Goal: Task Accomplishment & Management: Manage account settings

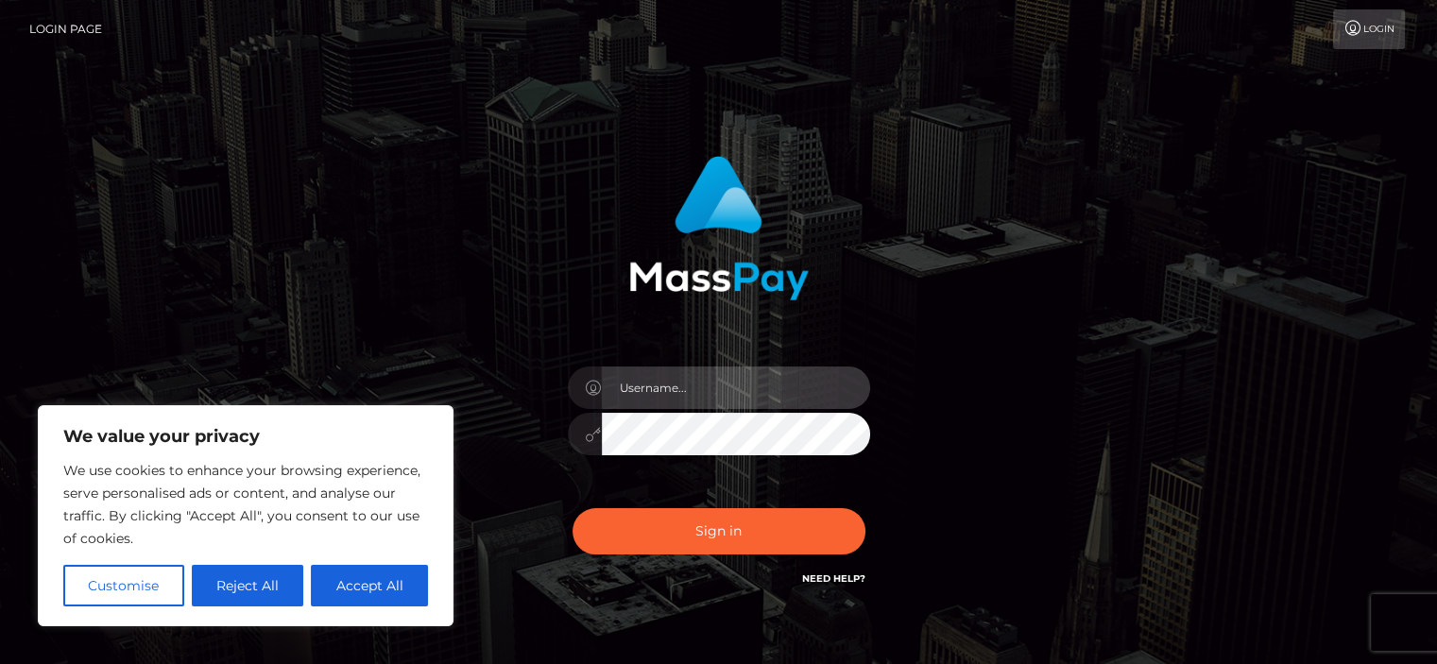
click at [670, 388] on input "text" at bounding box center [736, 387] width 268 height 43
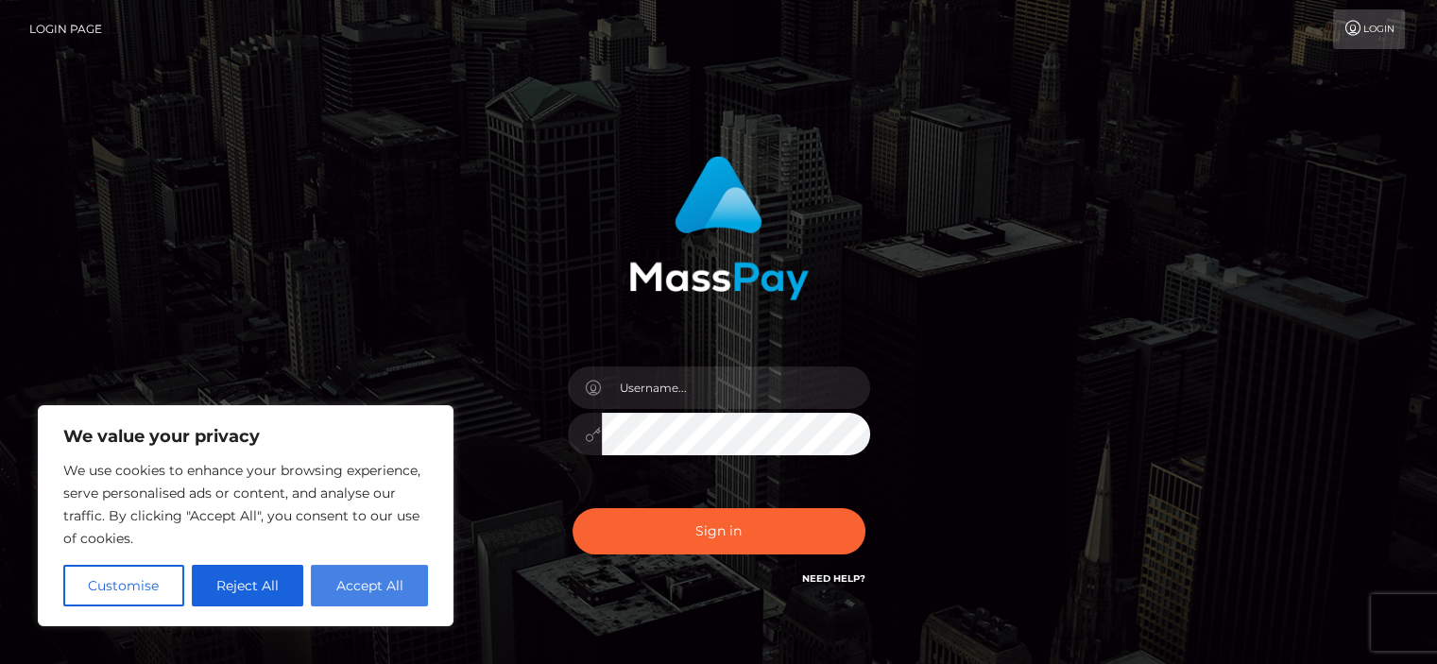
click at [372, 600] on button "Accept All" at bounding box center [369, 586] width 117 height 42
checkbox input "true"
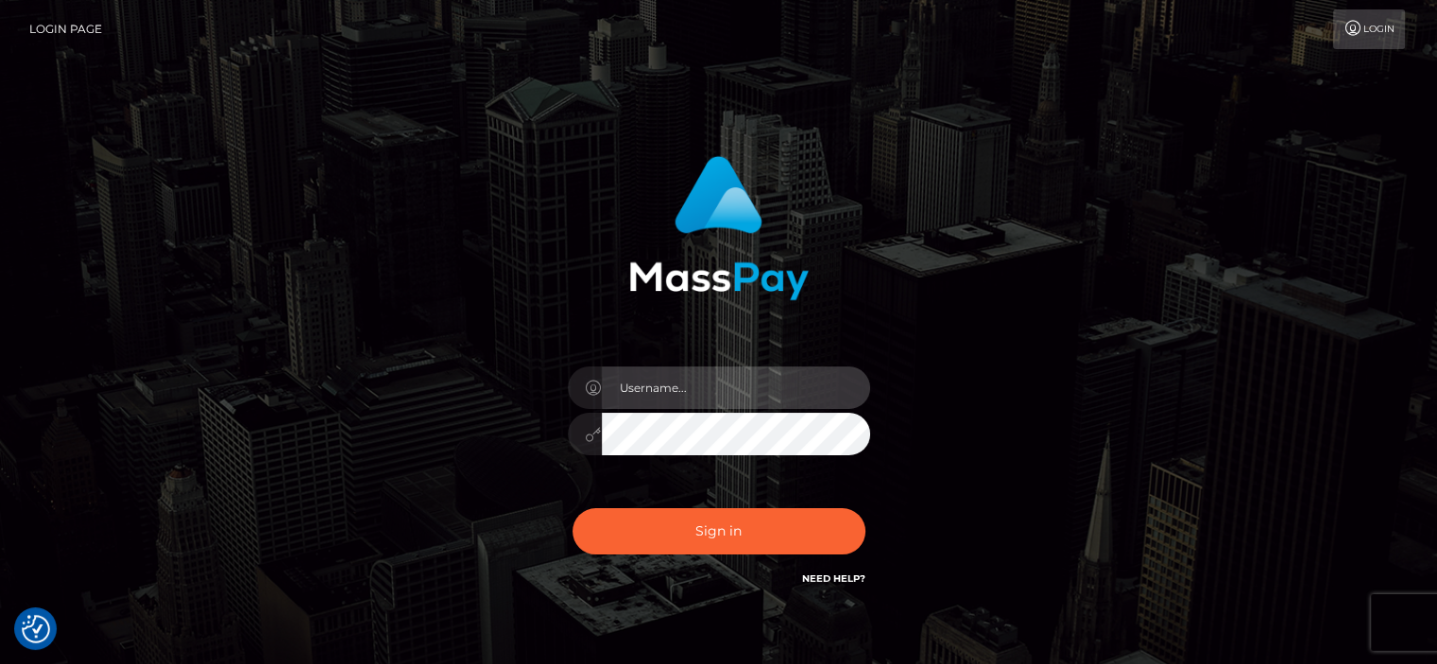
click at [685, 384] on input "text" at bounding box center [736, 387] width 268 height 43
type input "luniie"
click at [572, 508] on button "Sign in" at bounding box center [718, 531] width 293 height 46
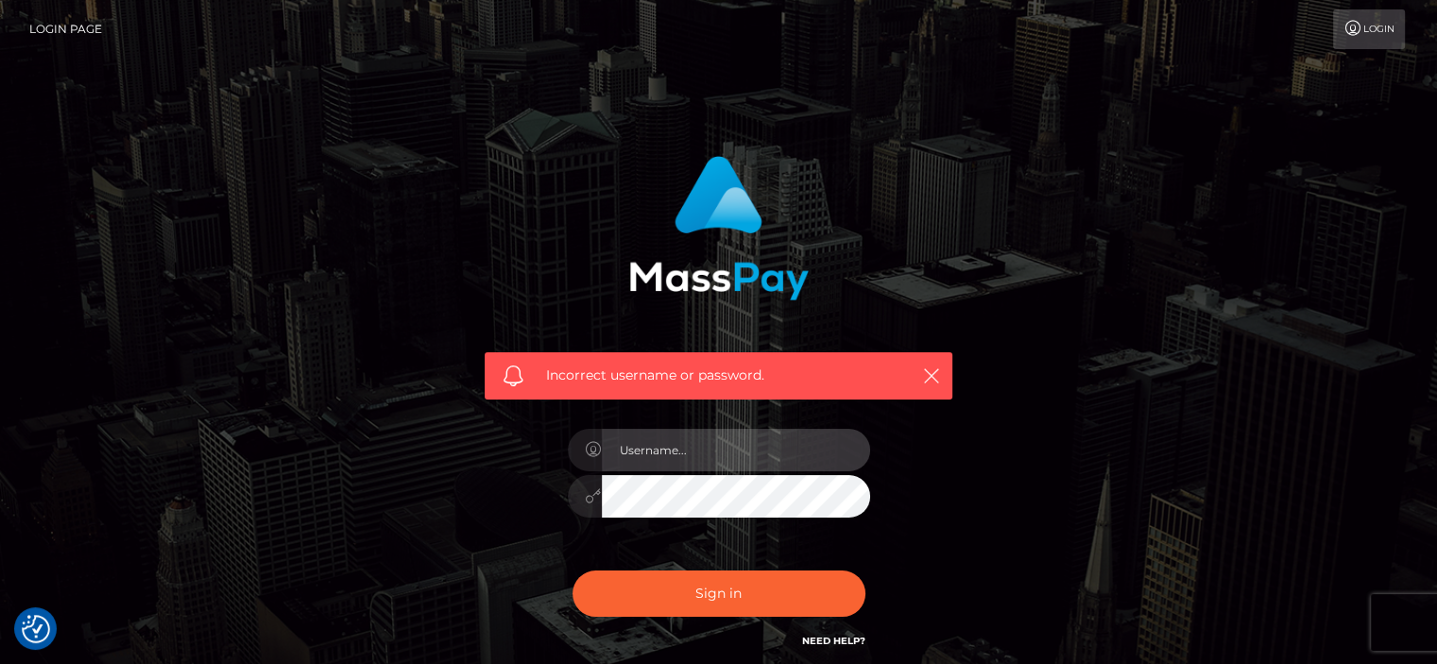
click at [699, 460] on input "text" at bounding box center [736, 450] width 268 height 43
type input "luniie"
click at [572, 570] on button "Sign in" at bounding box center [718, 593] width 293 height 46
click at [674, 451] on input "text" at bounding box center [736, 450] width 268 height 43
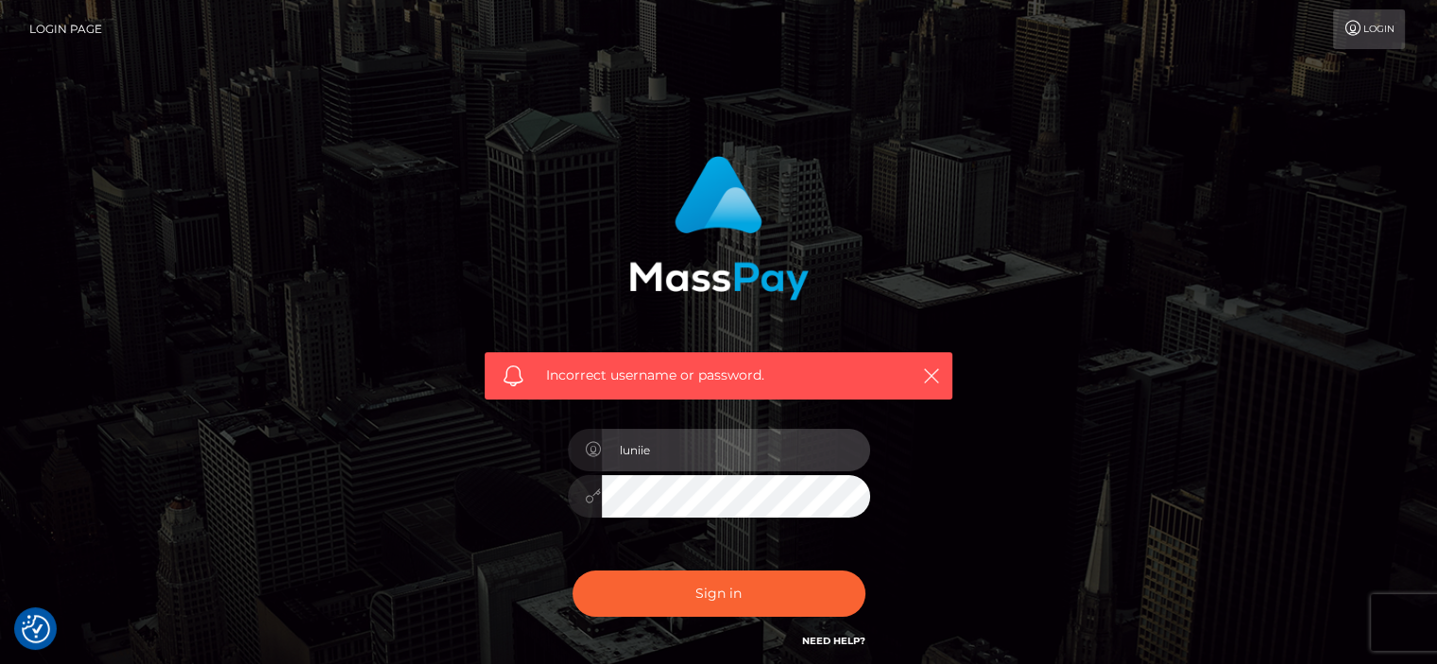
type input "luniie"
click at [572, 570] on button "Sign in" at bounding box center [718, 593] width 293 height 46
click at [831, 645] on link "Need Help?" at bounding box center [833, 641] width 63 height 12
click at [847, 647] on h6 "Need Help?" at bounding box center [833, 640] width 63 height 16
click at [847, 634] on h6 "Need Help?" at bounding box center [833, 640] width 63 height 16
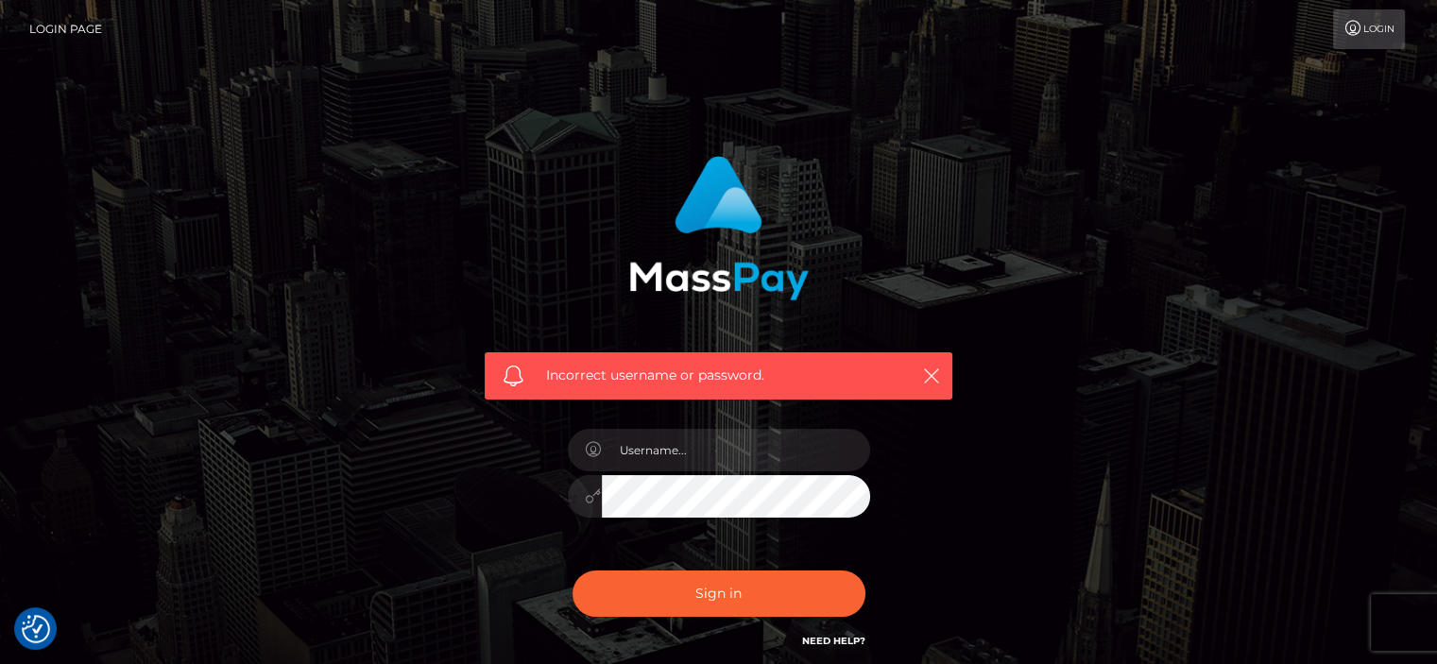
click at [847, 636] on link "Need Help?" at bounding box center [833, 641] width 63 height 12
click at [808, 453] on input "text" at bounding box center [736, 450] width 268 height 43
type input "luniie"
click at [572, 570] on button "Sign in" at bounding box center [718, 593] width 293 height 46
checkbox input "true"
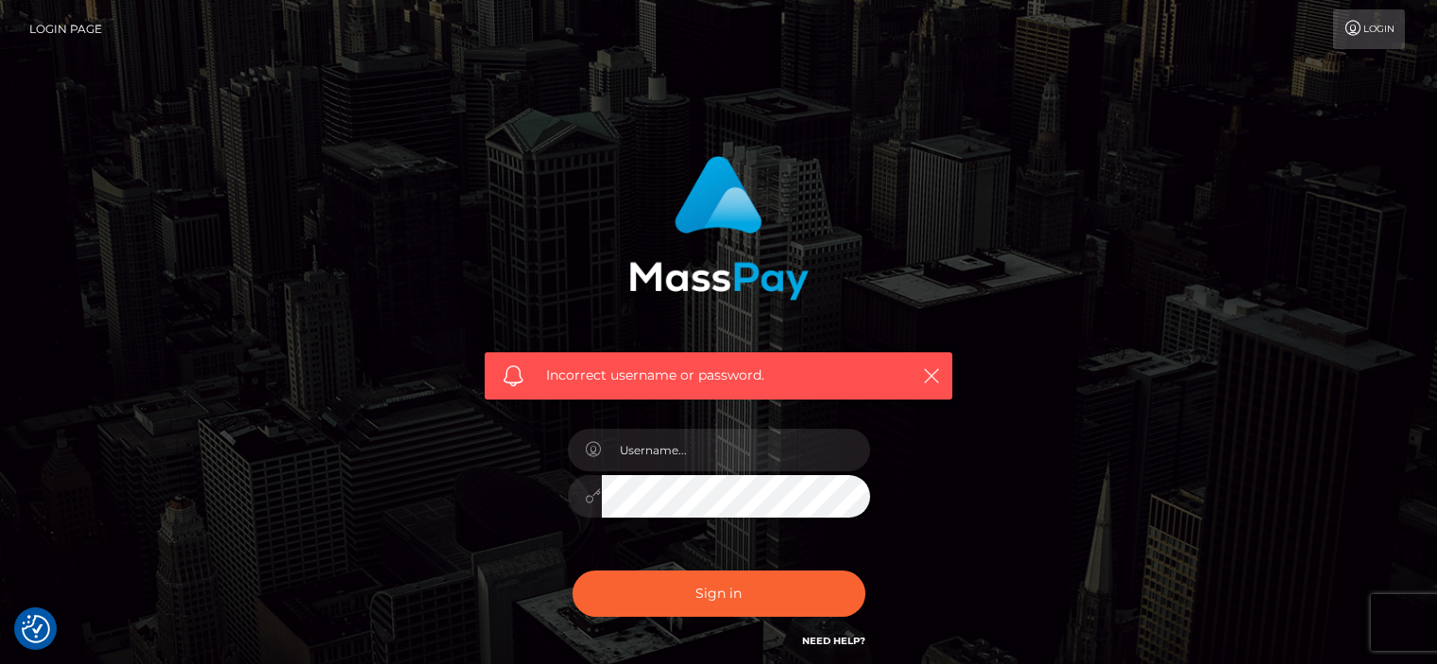
checkbox input "true"
click at [1377, 22] on link "Login" at bounding box center [1369, 29] width 72 height 40
